Goal: Transaction & Acquisition: Book appointment/travel/reservation

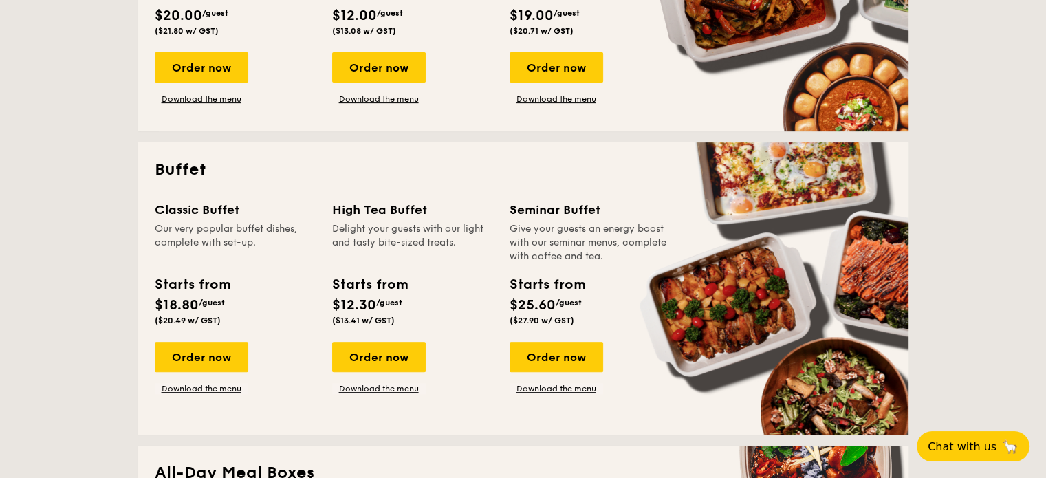
scroll to position [550, 0]
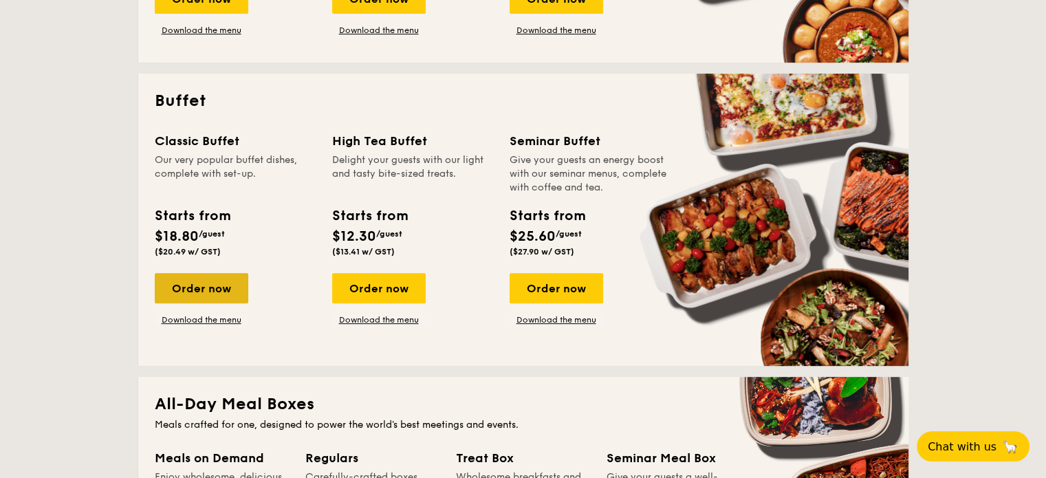
click at [209, 294] on div "Order now" at bounding box center [202, 288] width 94 height 30
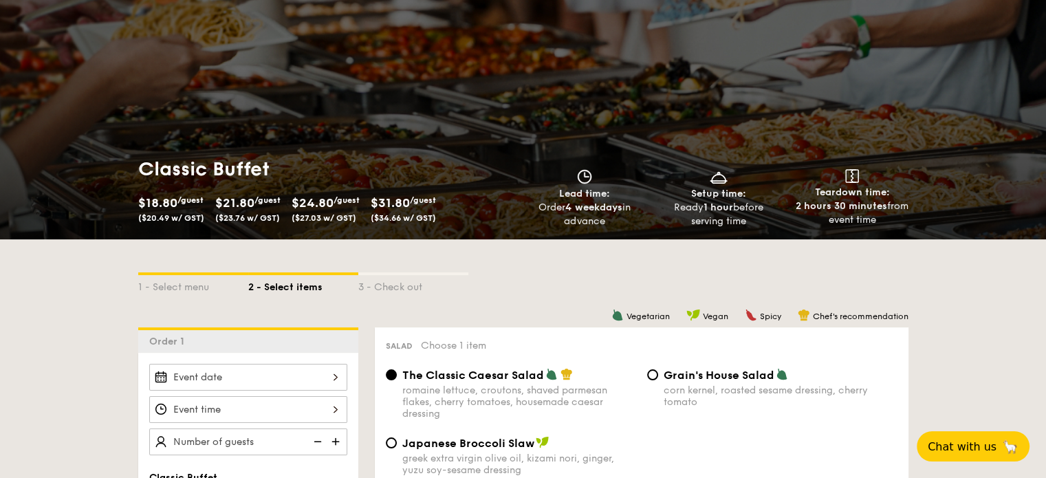
scroll to position [275, 0]
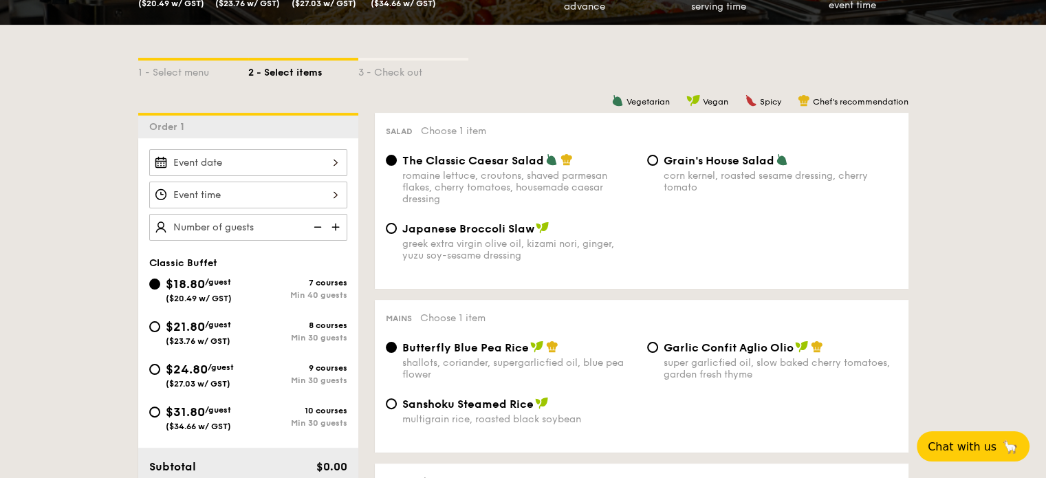
click at [253, 194] on div at bounding box center [248, 195] width 198 height 27
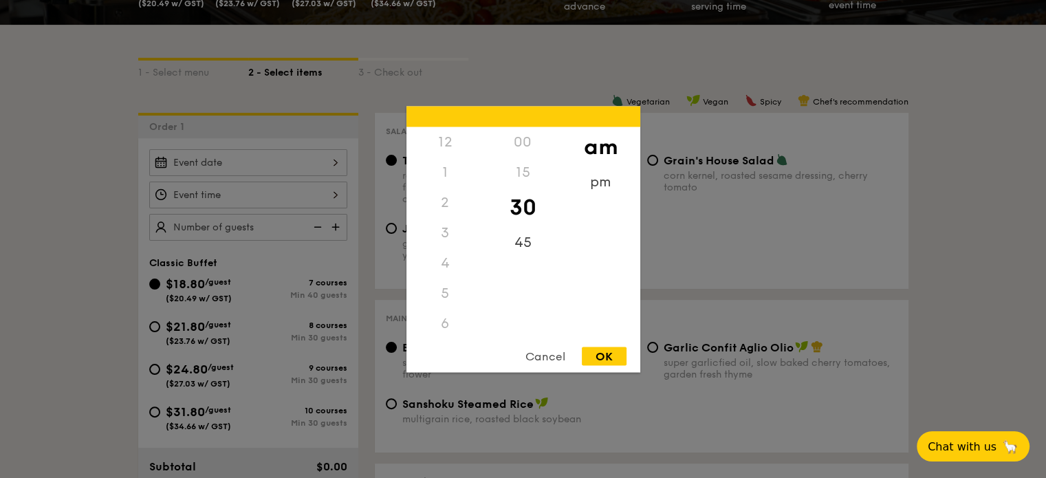
scroll to position [151, 0]
click at [445, 142] on div "5" at bounding box center [445, 142] width 78 height 30
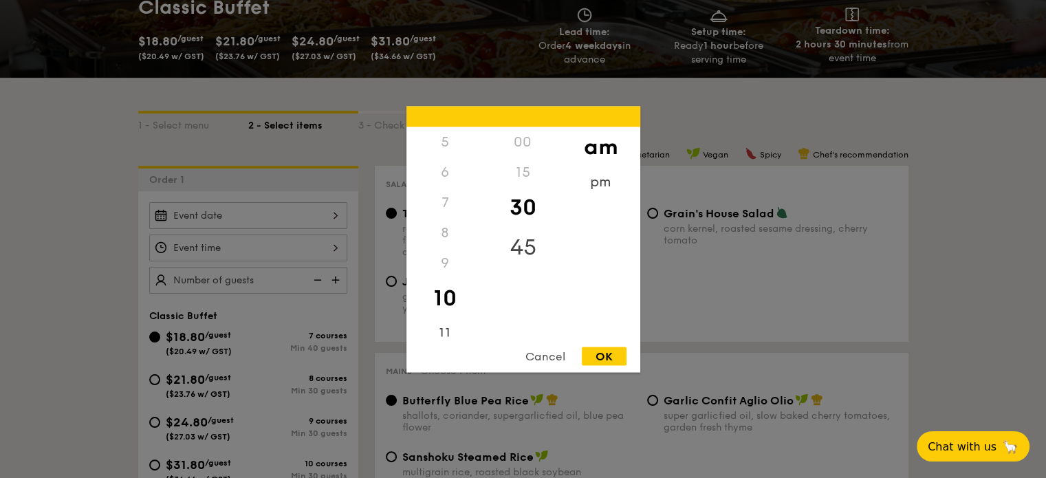
scroll to position [138, 0]
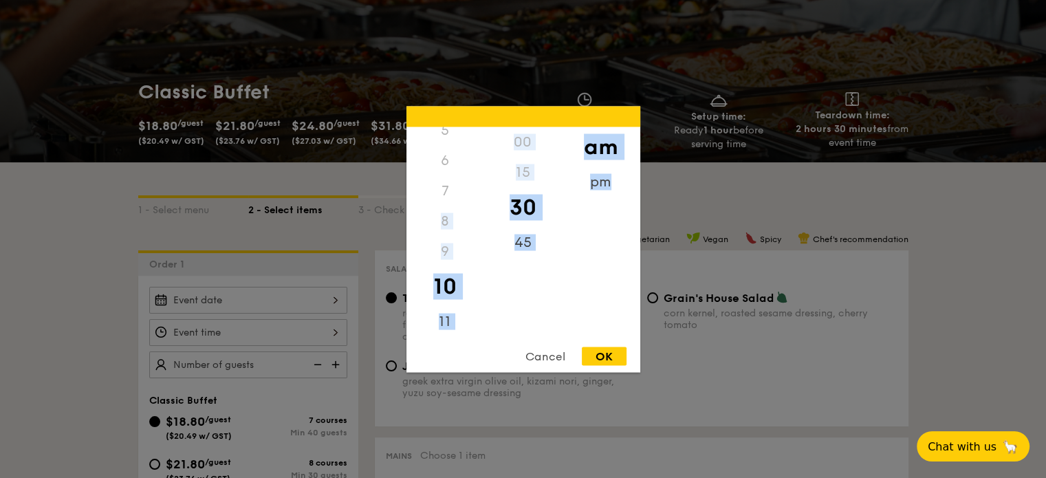
drag, startPoint x: 437, startPoint y: 245, endPoint x: 446, endPoint y: 337, distance: 91.9
click at [446, 337] on div "12 1 2 3 4 5 6 7 8 9 10 11 00 15 30 45 am pm Cancel OK" at bounding box center [523, 239] width 234 height 266
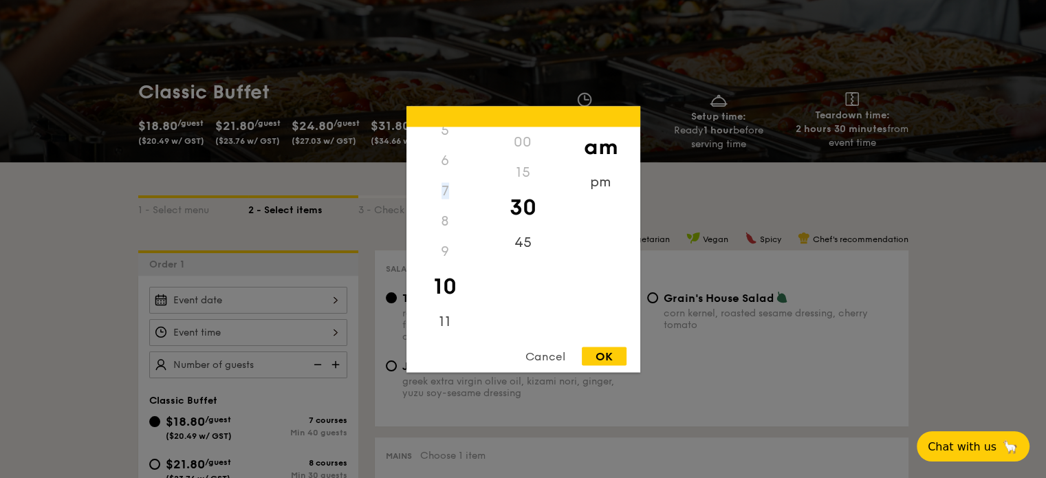
drag, startPoint x: 446, startPoint y: 190, endPoint x: 454, endPoint y: 146, distance: 44.0
click at [454, 148] on div "12 1 2 3 4 5 6 7 8 9 10 11" at bounding box center [445, 232] width 78 height 210
click at [600, 191] on div "pm" at bounding box center [601, 186] width 78 height 40
click at [439, 254] on div "4" at bounding box center [445, 252] width 78 height 40
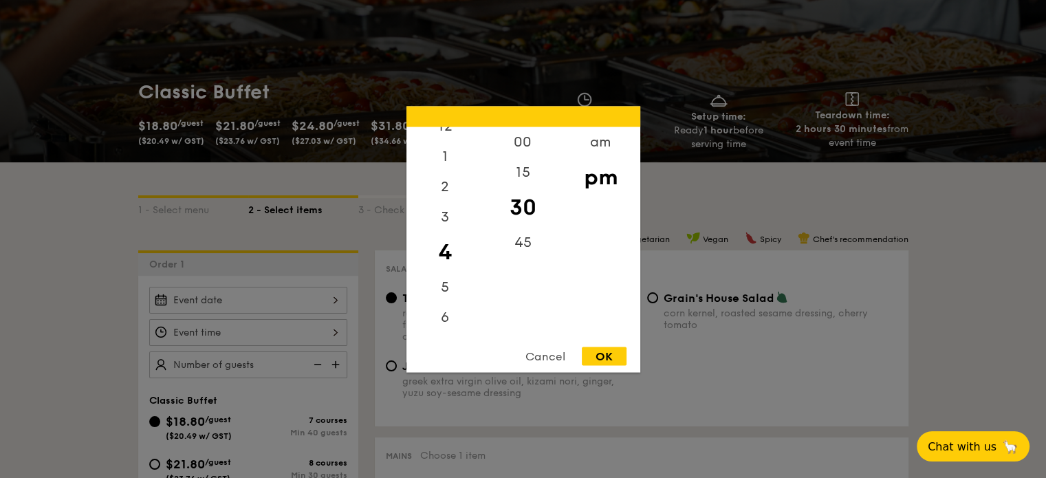
click at [600, 352] on div "OK" at bounding box center [604, 356] width 45 height 19
type input "4:30PM"
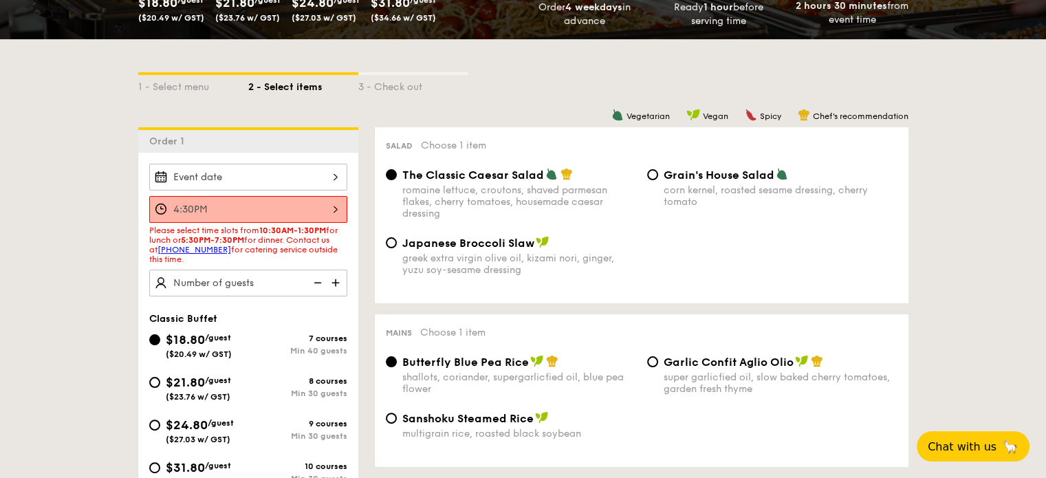
scroll to position [275, 0]
